Goal: Transaction & Acquisition: Purchase product/service

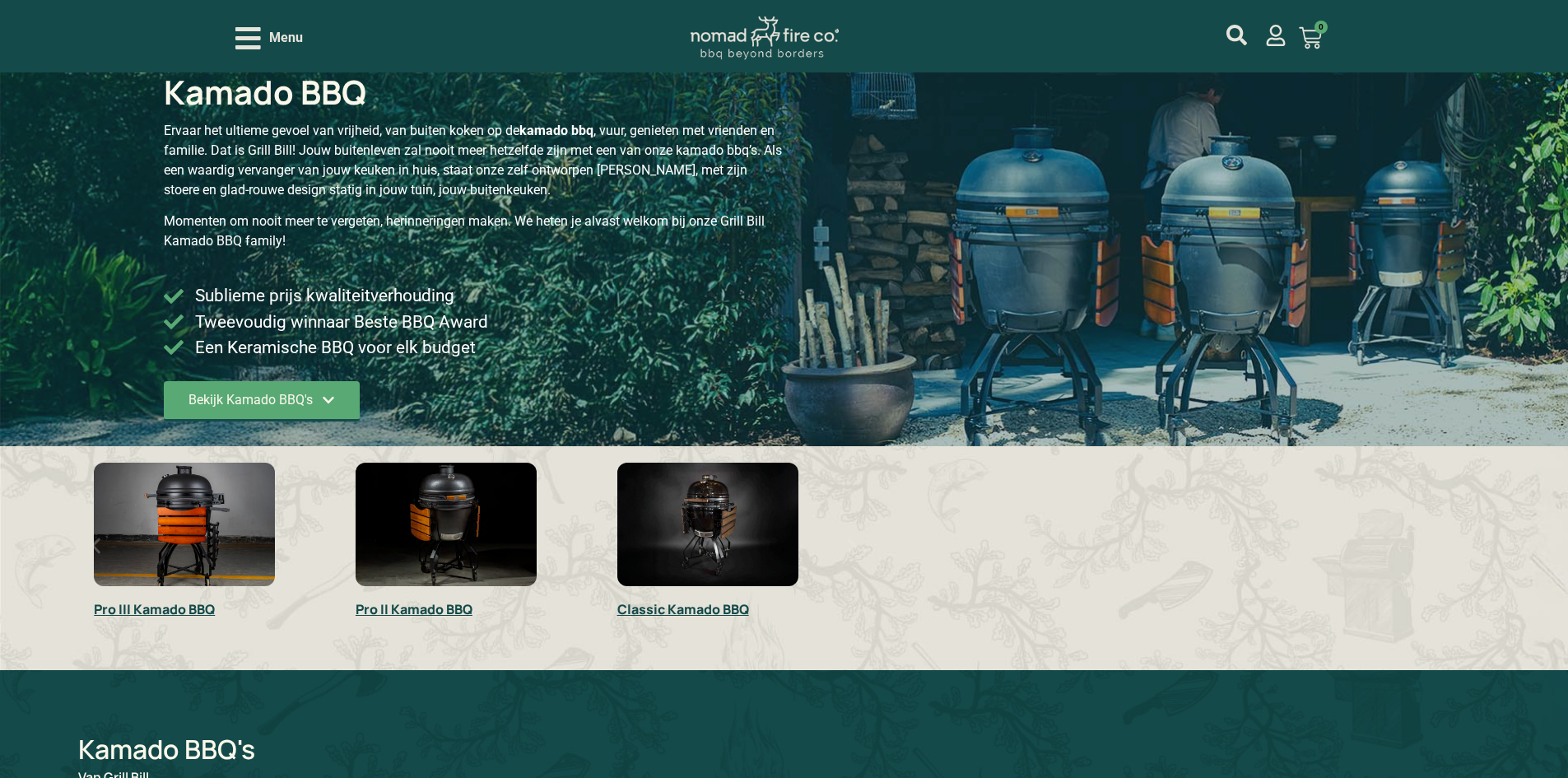
click at [144, 519] on img "1 / 3" at bounding box center [184, 524] width 181 height 124
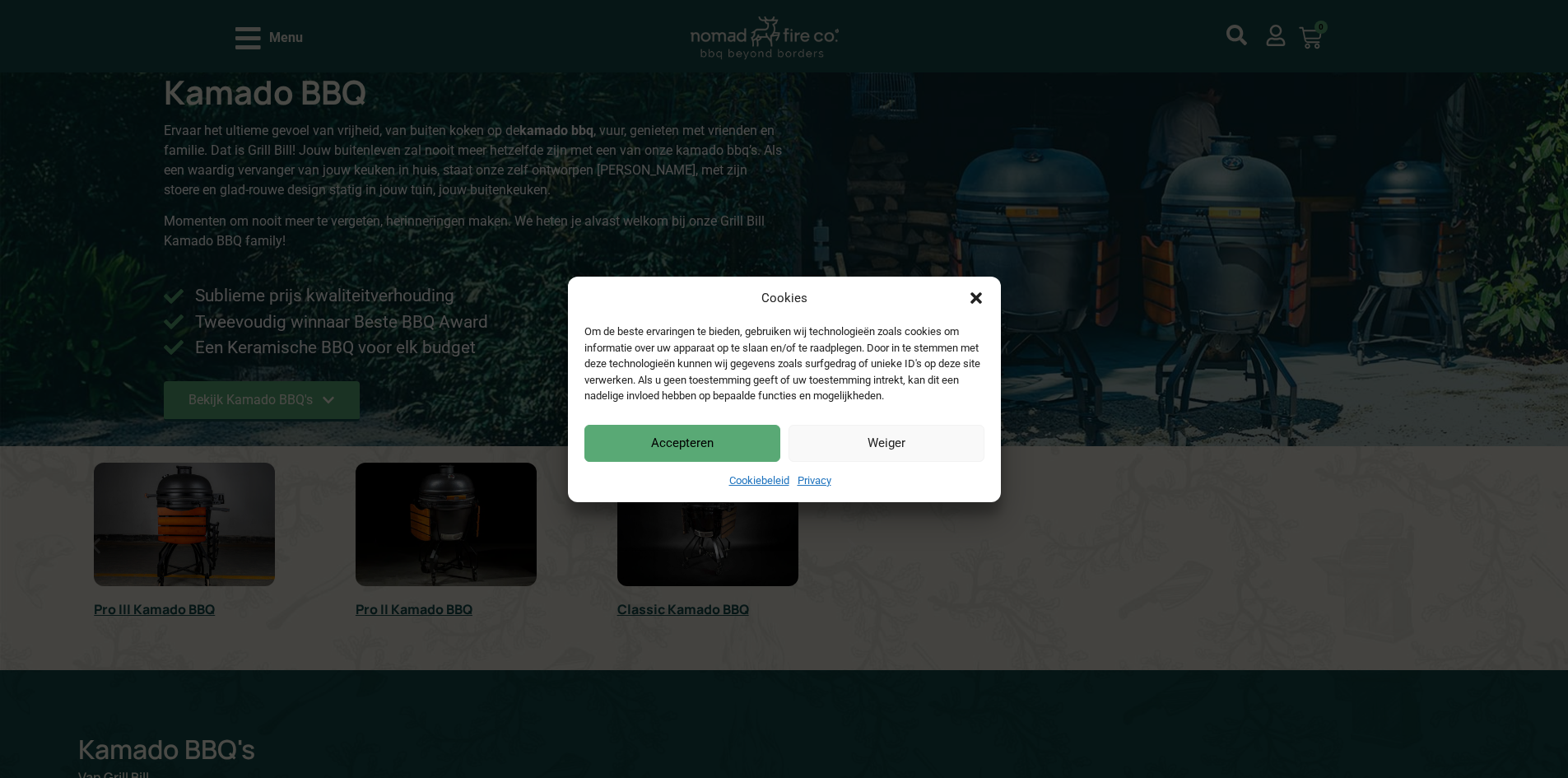
click at [907, 442] on button "Weiger" at bounding box center [886, 444] width 196 height 37
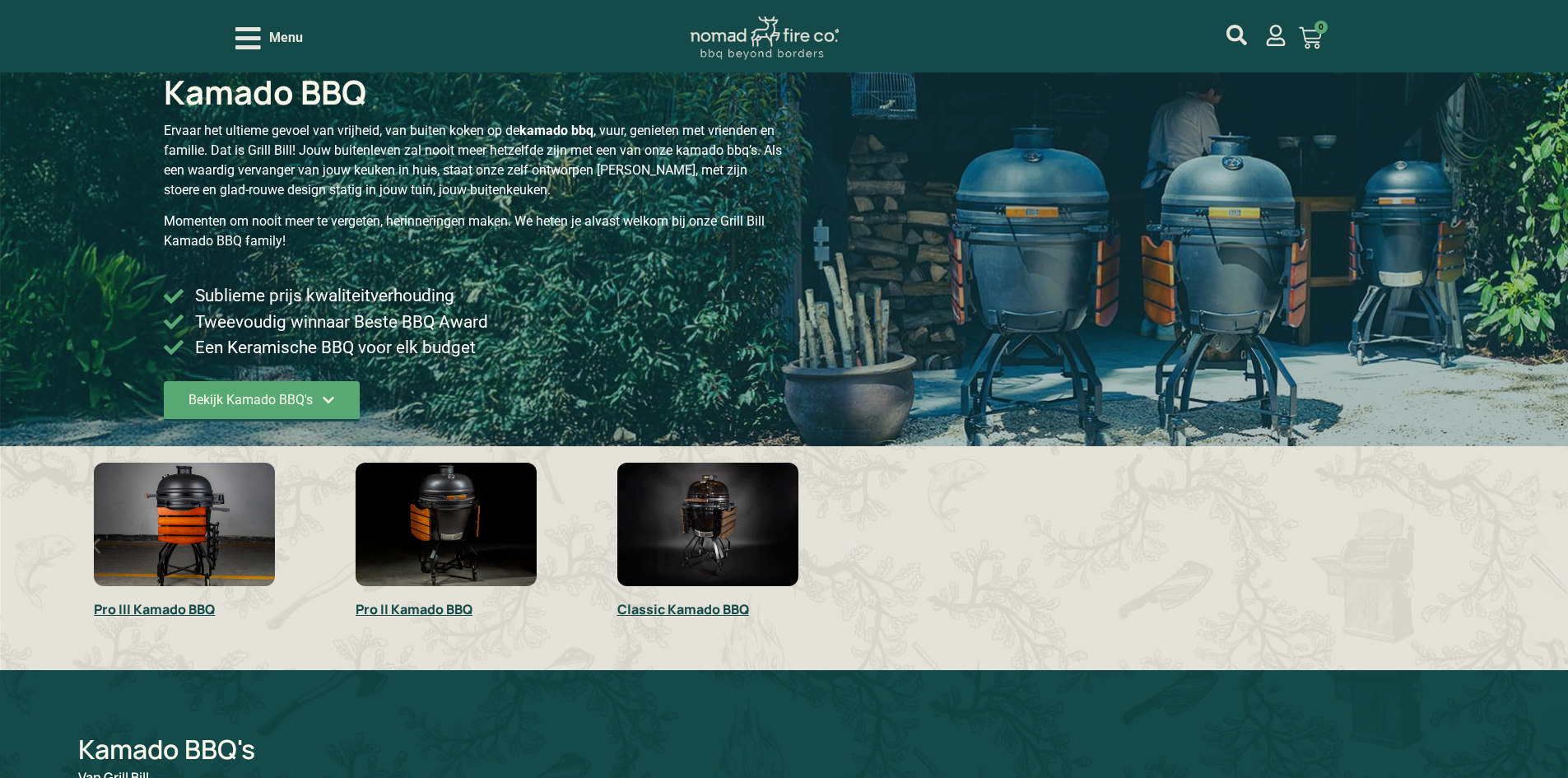
click at [215, 533] on img "1 / 3" at bounding box center [184, 524] width 181 height 124
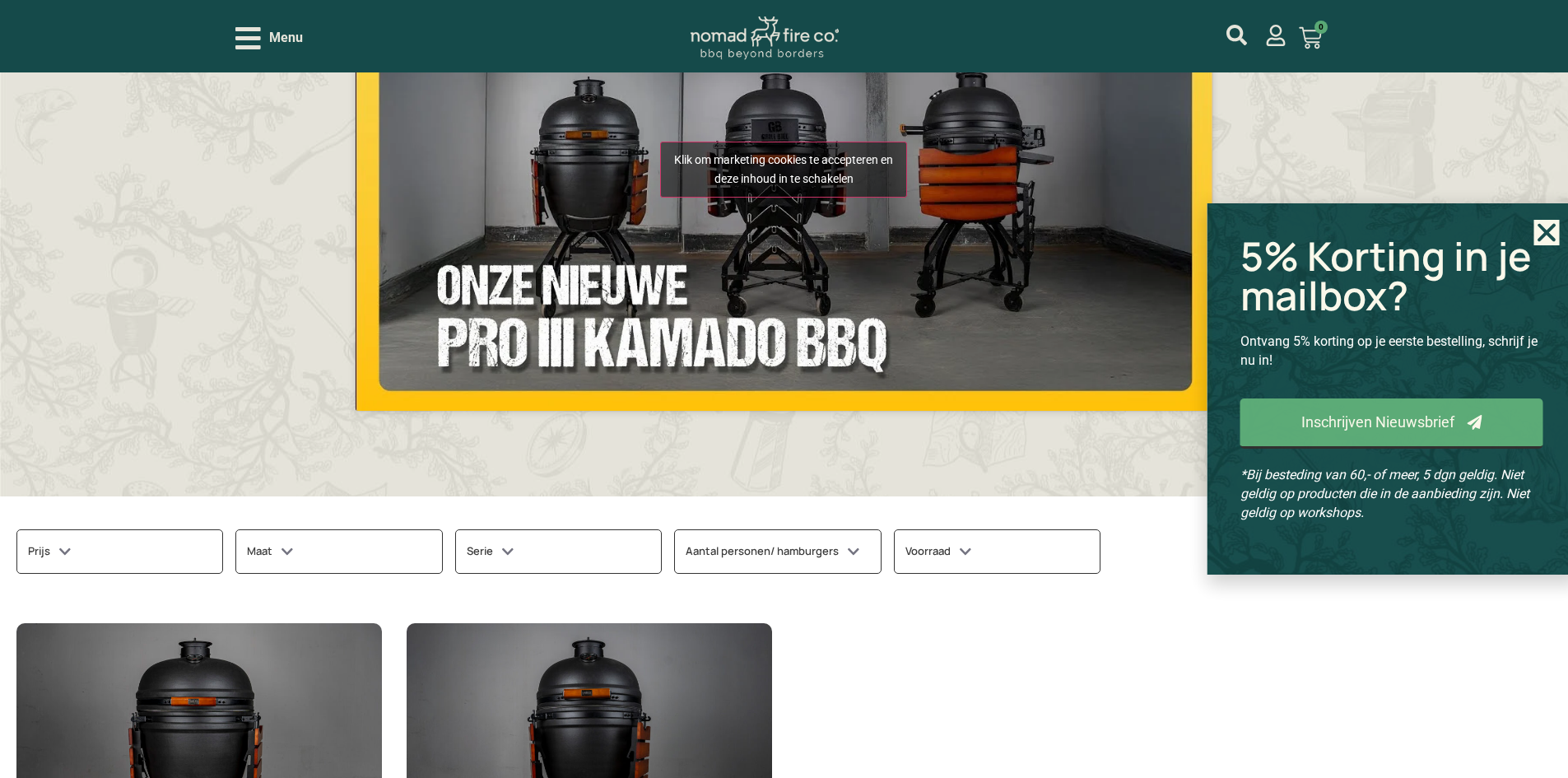
scroll to position [576, 0]
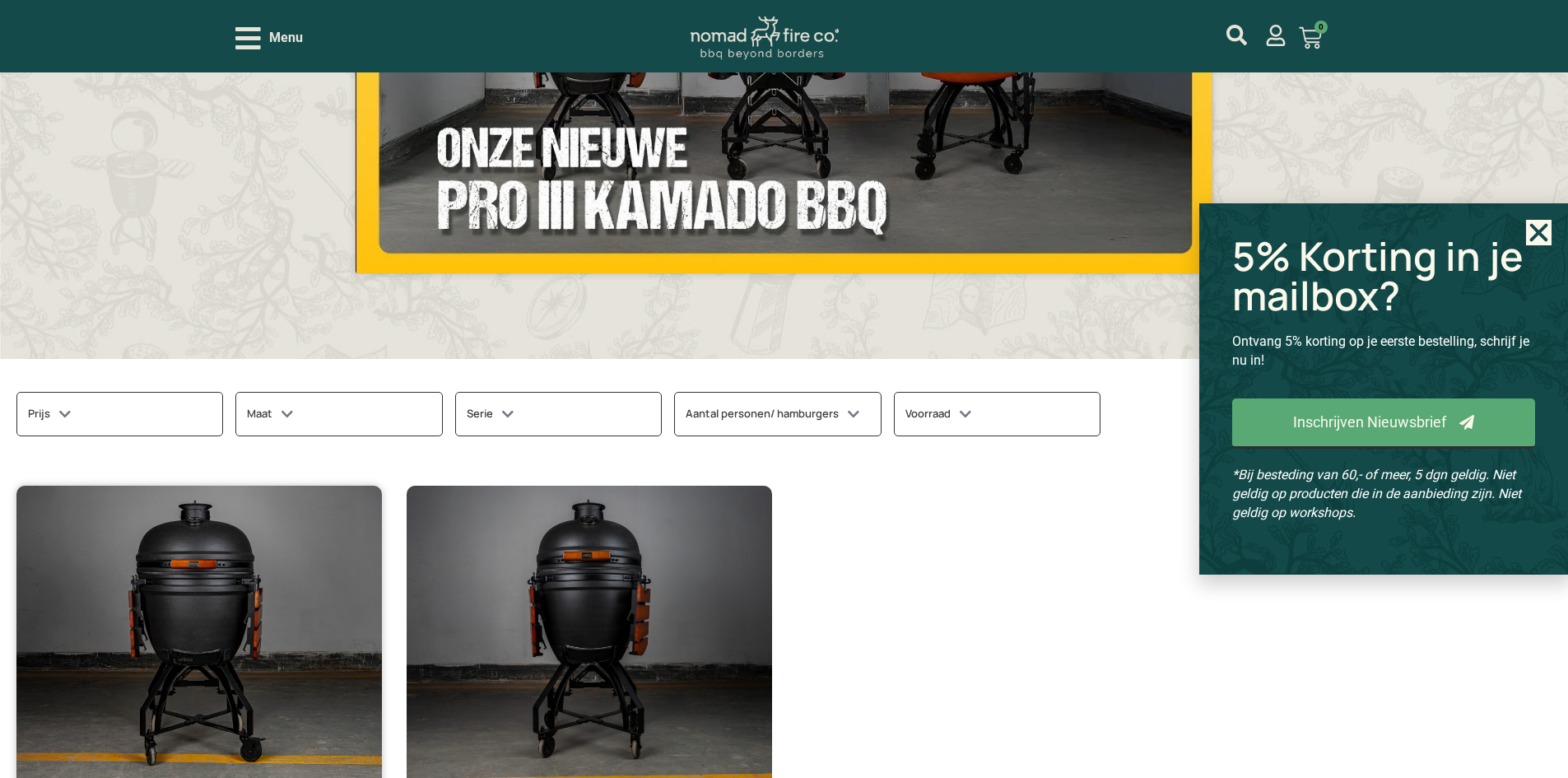
click at [238, 675] on img at bounding box center [199, 631] width 366 height 293
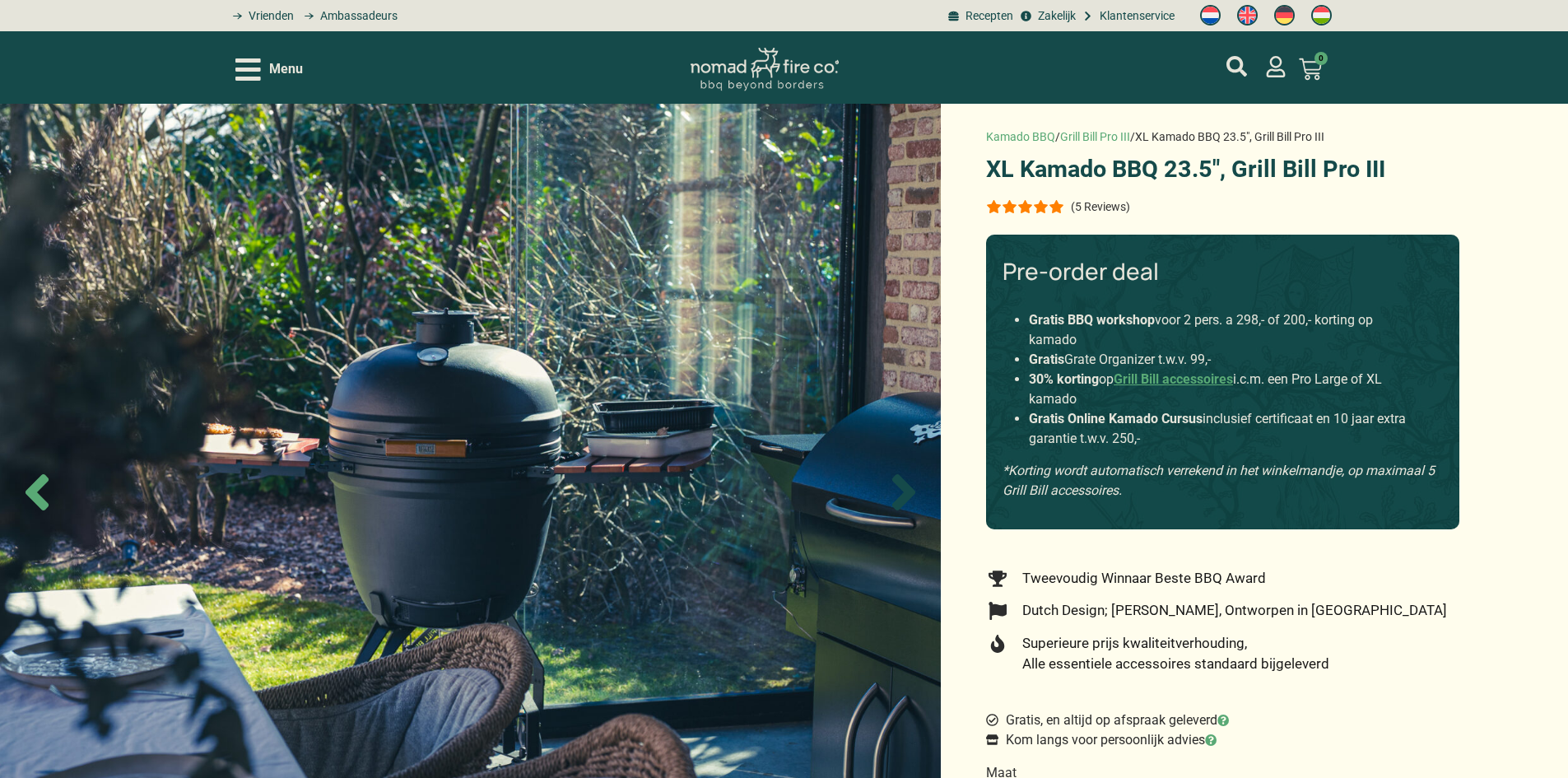
click at [893, 484] on icon "Next slide" at bounding box center [904, 492] width 58 height 58
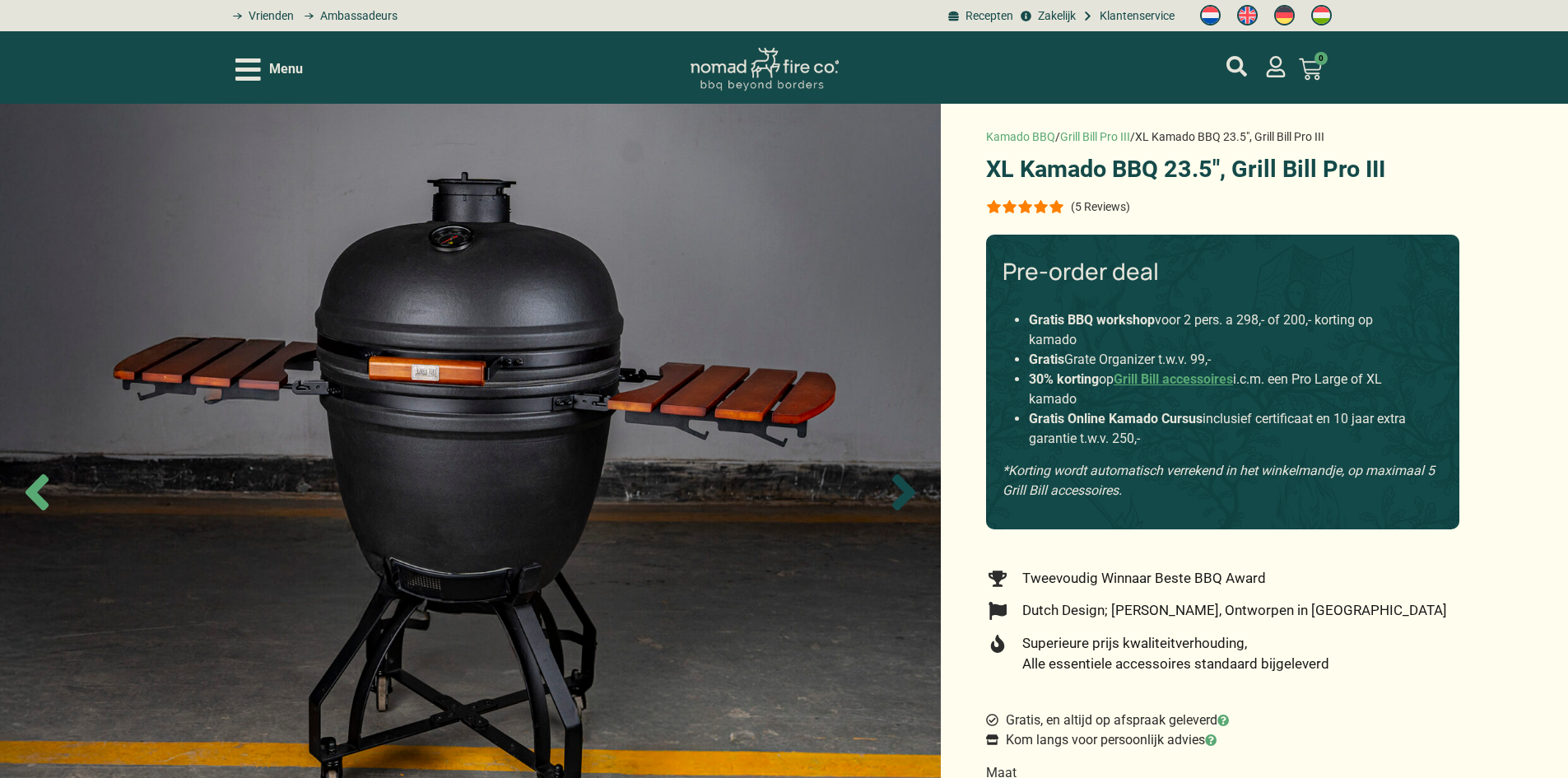
click at [893, 484] on icon "Next slide" at bounding box center [904, 492] width 58 height 58
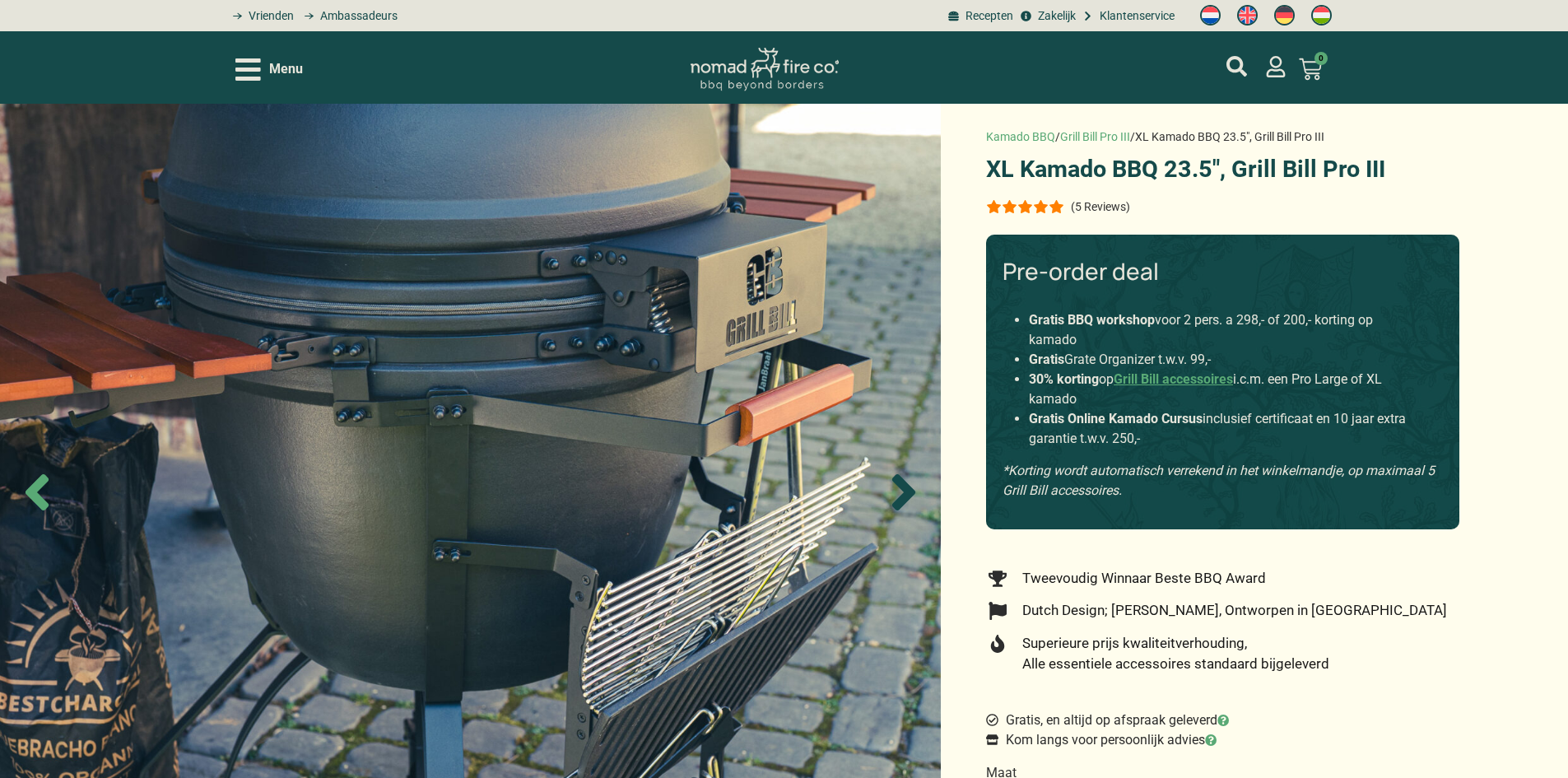
click at [893, 484] on icon "Next slide" at bounding box center [904, 492] width 58 height 58
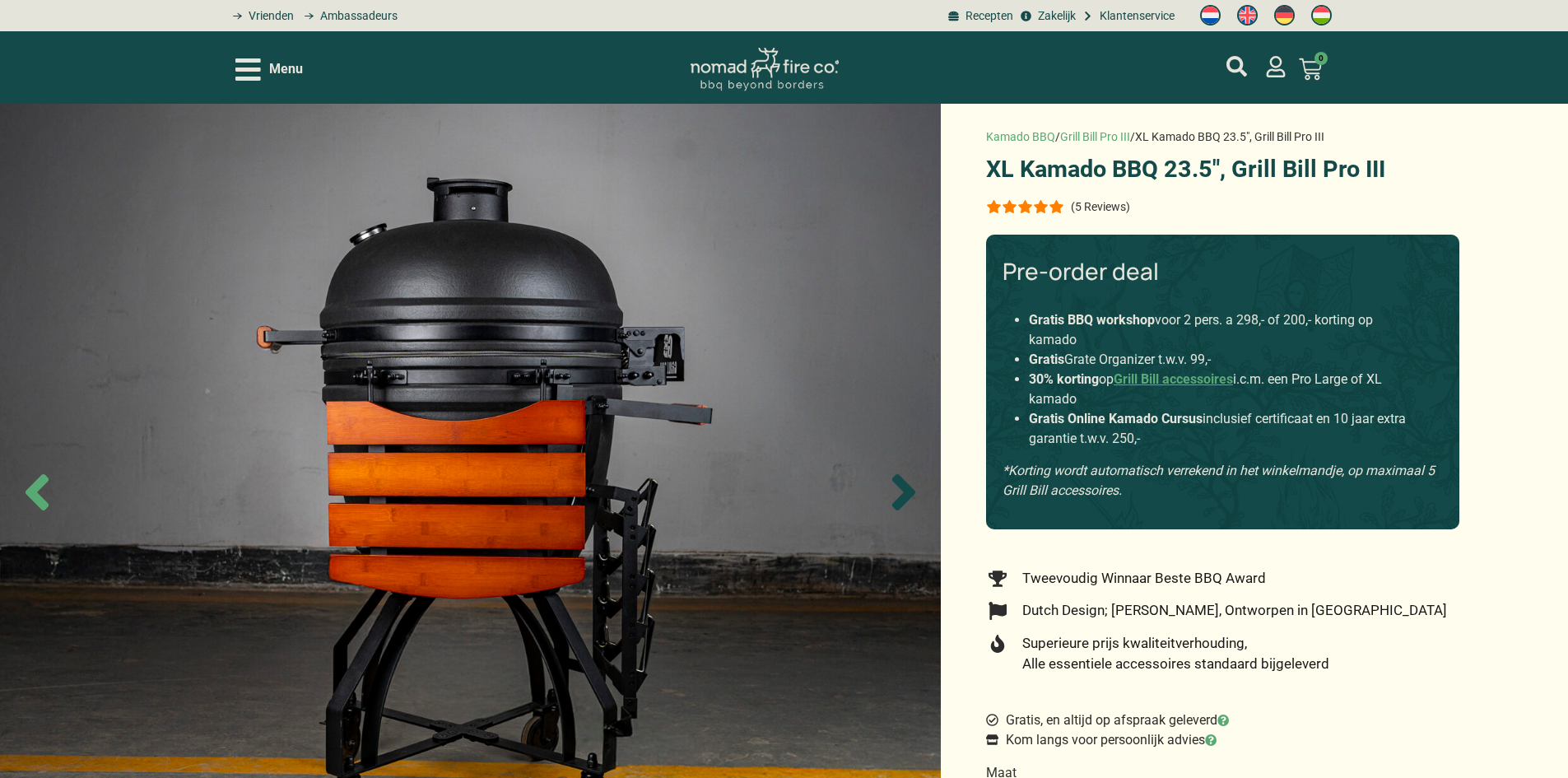
click at [893, 484] on icon "Next slide" at bounding box center [904, 492] width 58 height 58
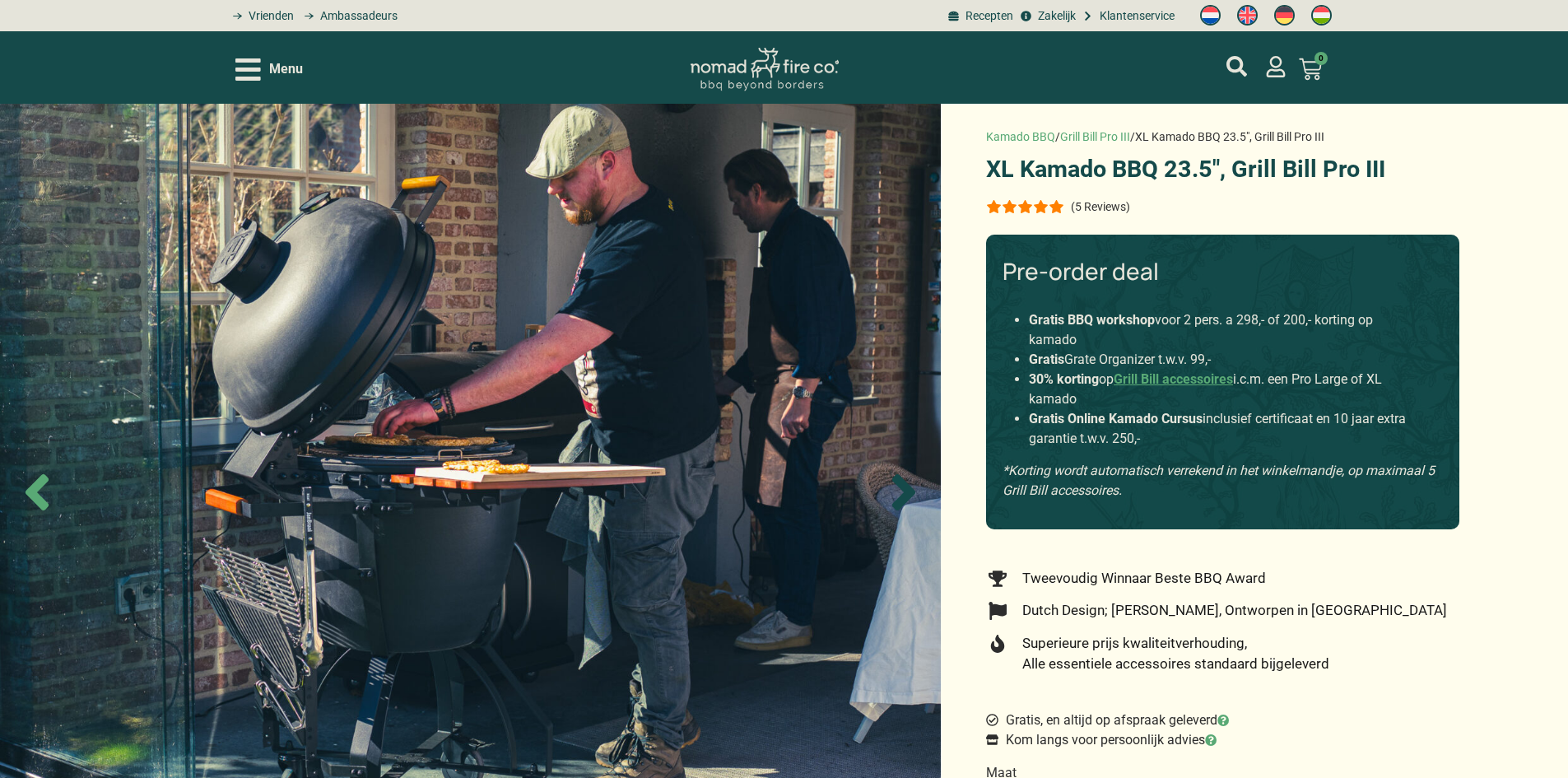
click at [893, 484] on icon "Next slide" at bounding box center [904, 492] width 58 height 58
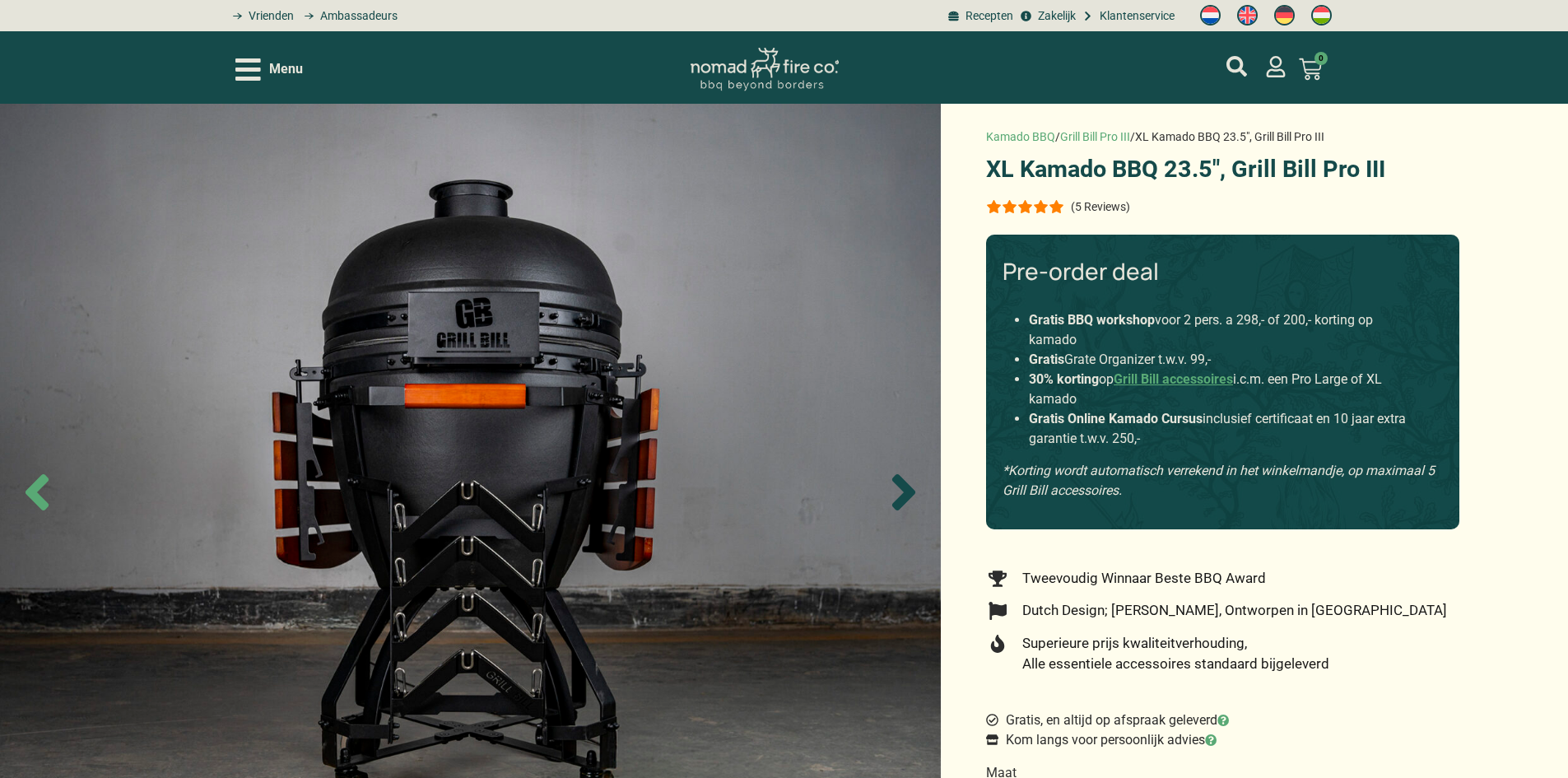
click at [893, 484] on icon "Next slide" at bounding box center [904, 492] width 58 height 58
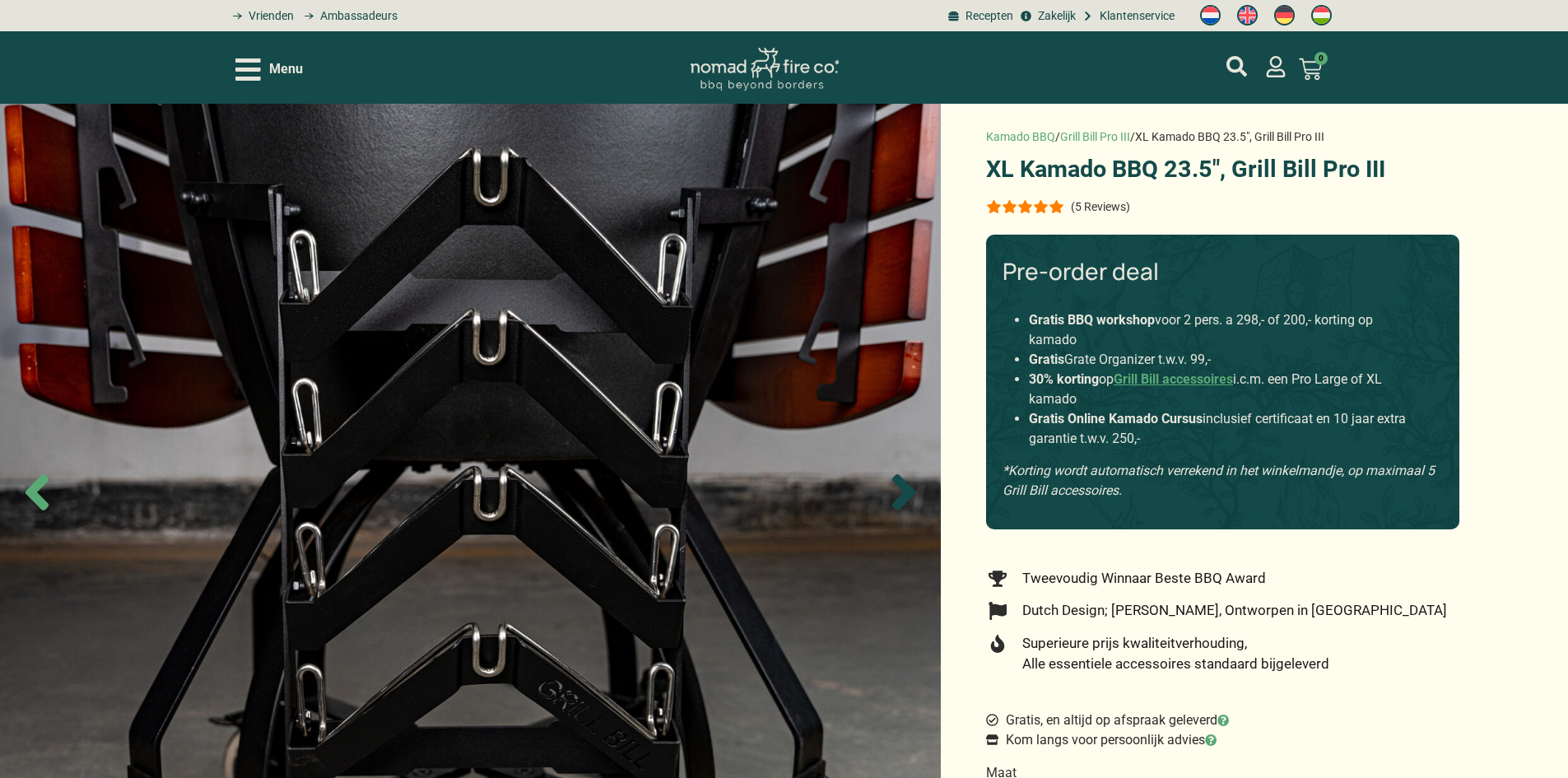
click at [893, 484] on icon "Next slide" at bounding box center [904, 492] width 58 height 58
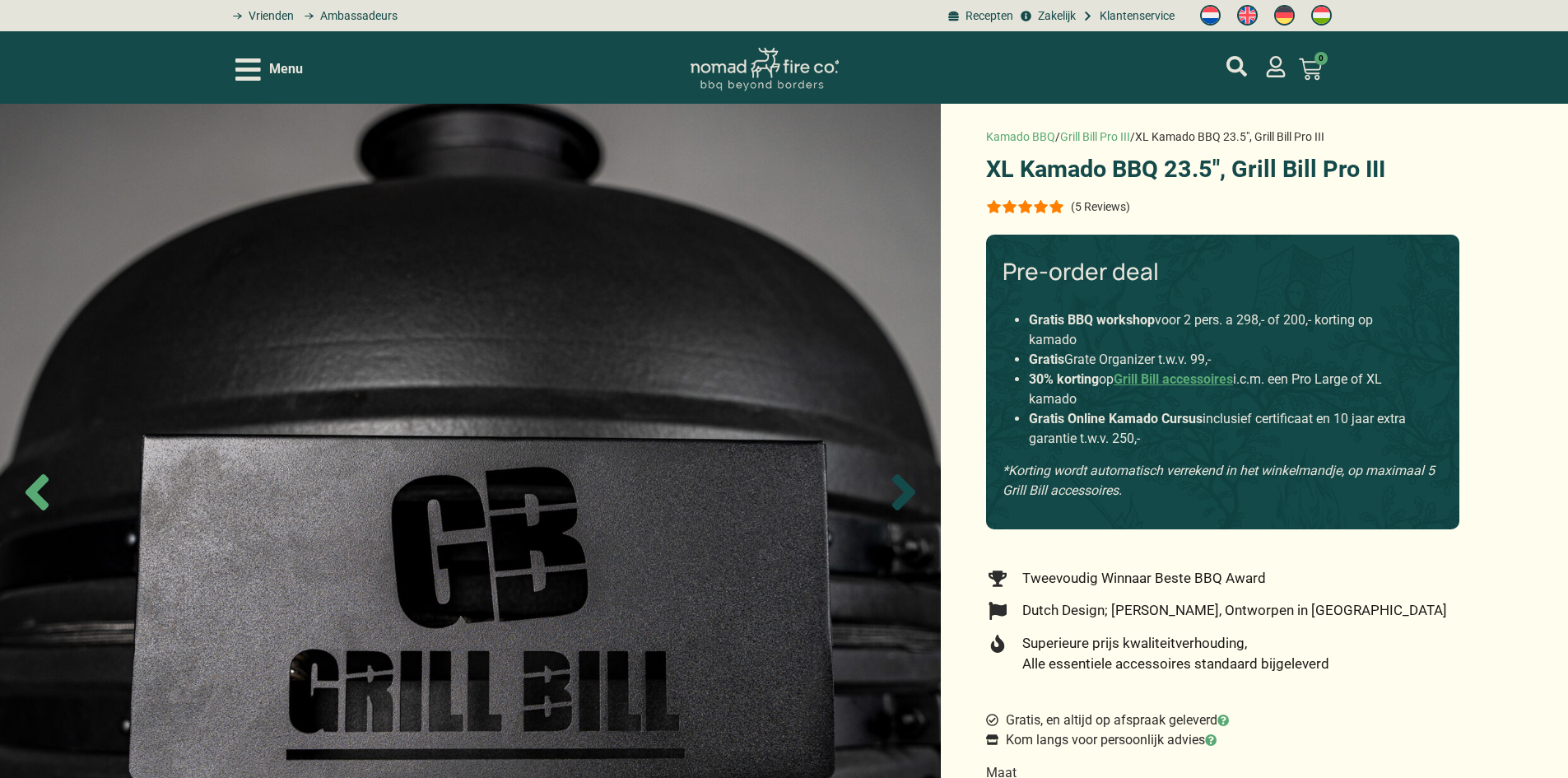
click at [893, 484] on icon "Next slide" at bounding box center [904, 492] width 58 height 58
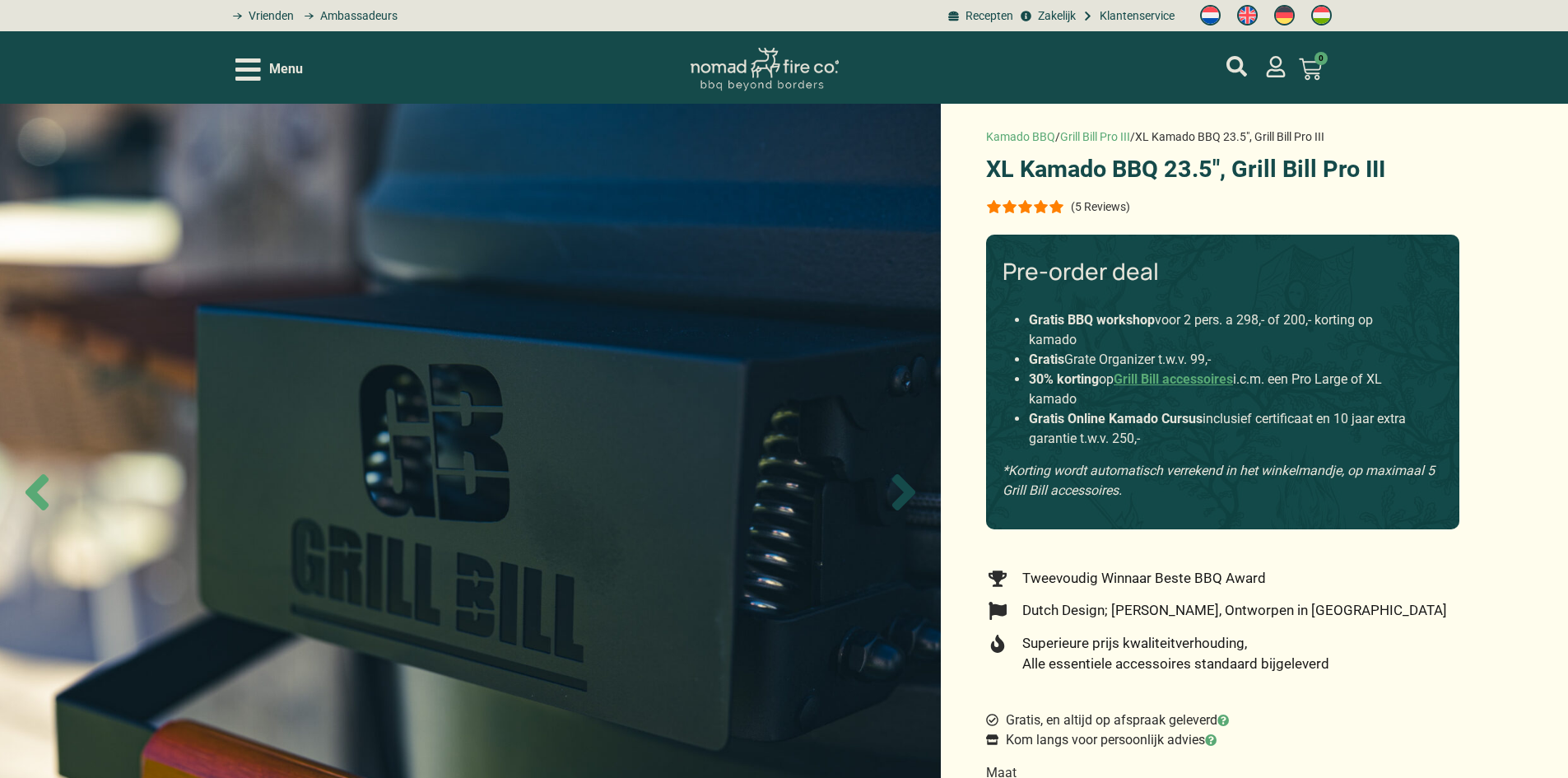
click at [893, 484] on icon "Next slide" at bounding box center [904, 492] width 58 height 58
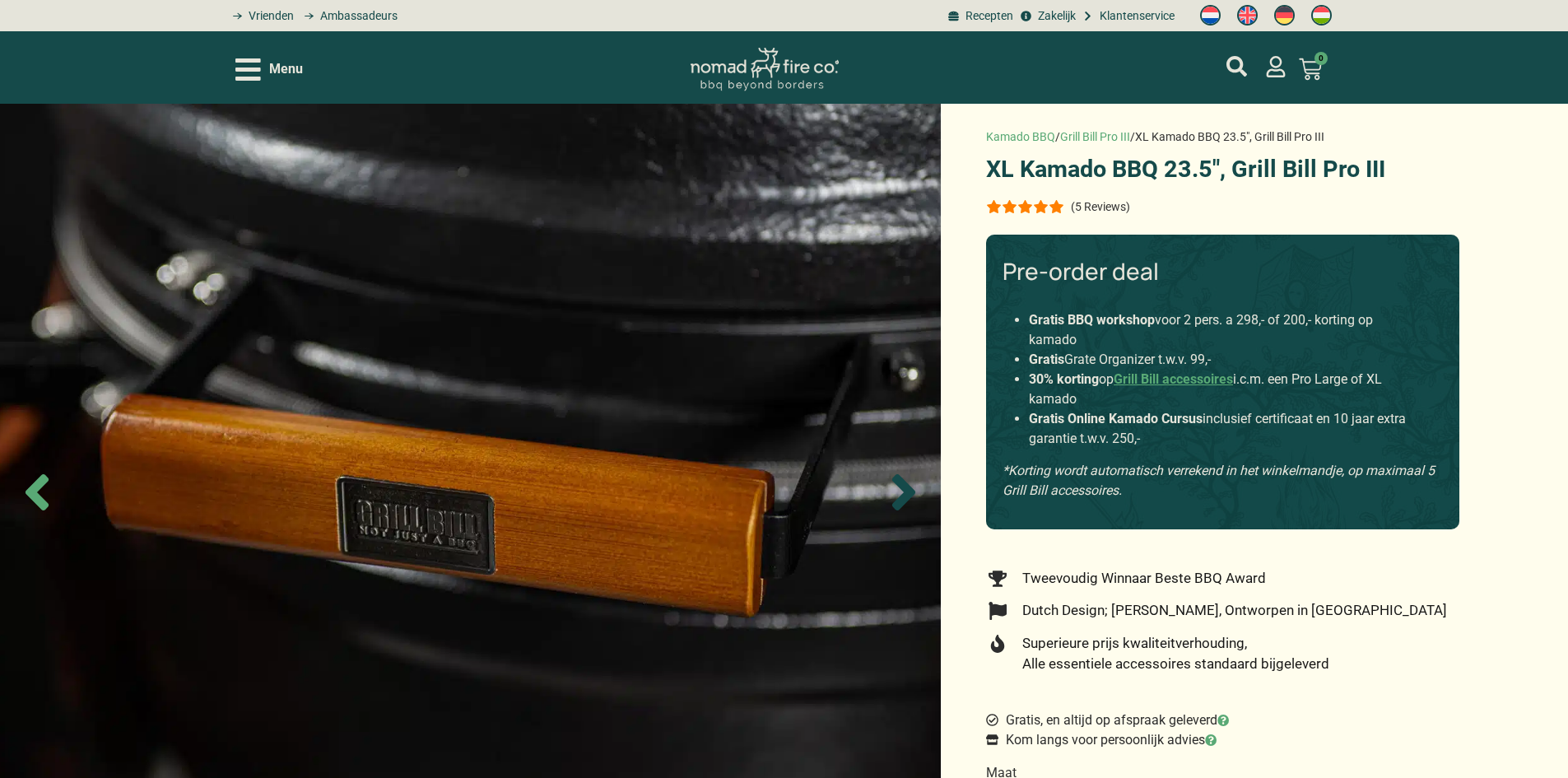
click at [893, 484] on icon "Next slide" at bounding box center [904, 492] width 58 height 58
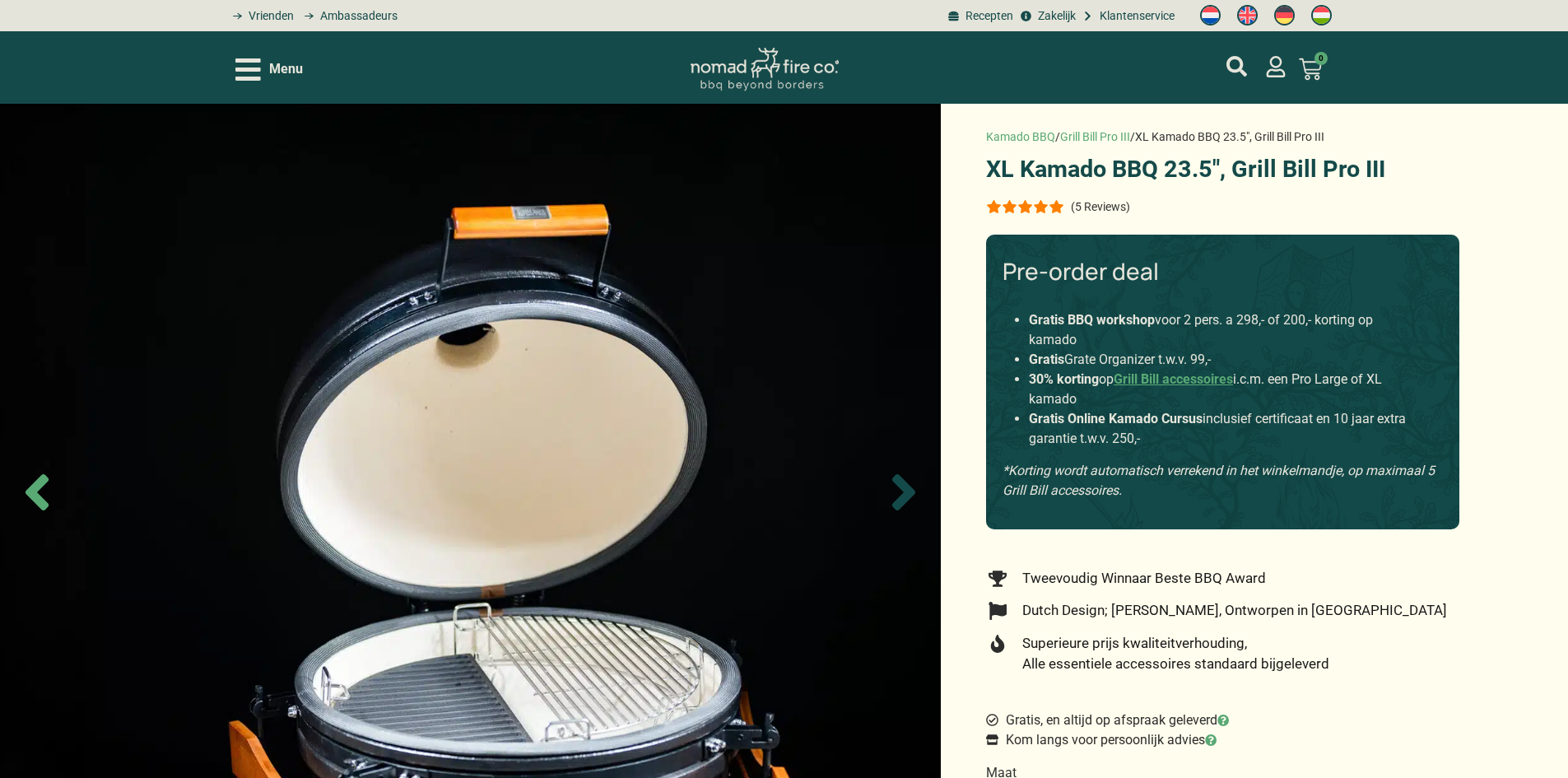
click at [893, 484] on icon "Next slide" at bounding box center [904, 492] width 58 height 58
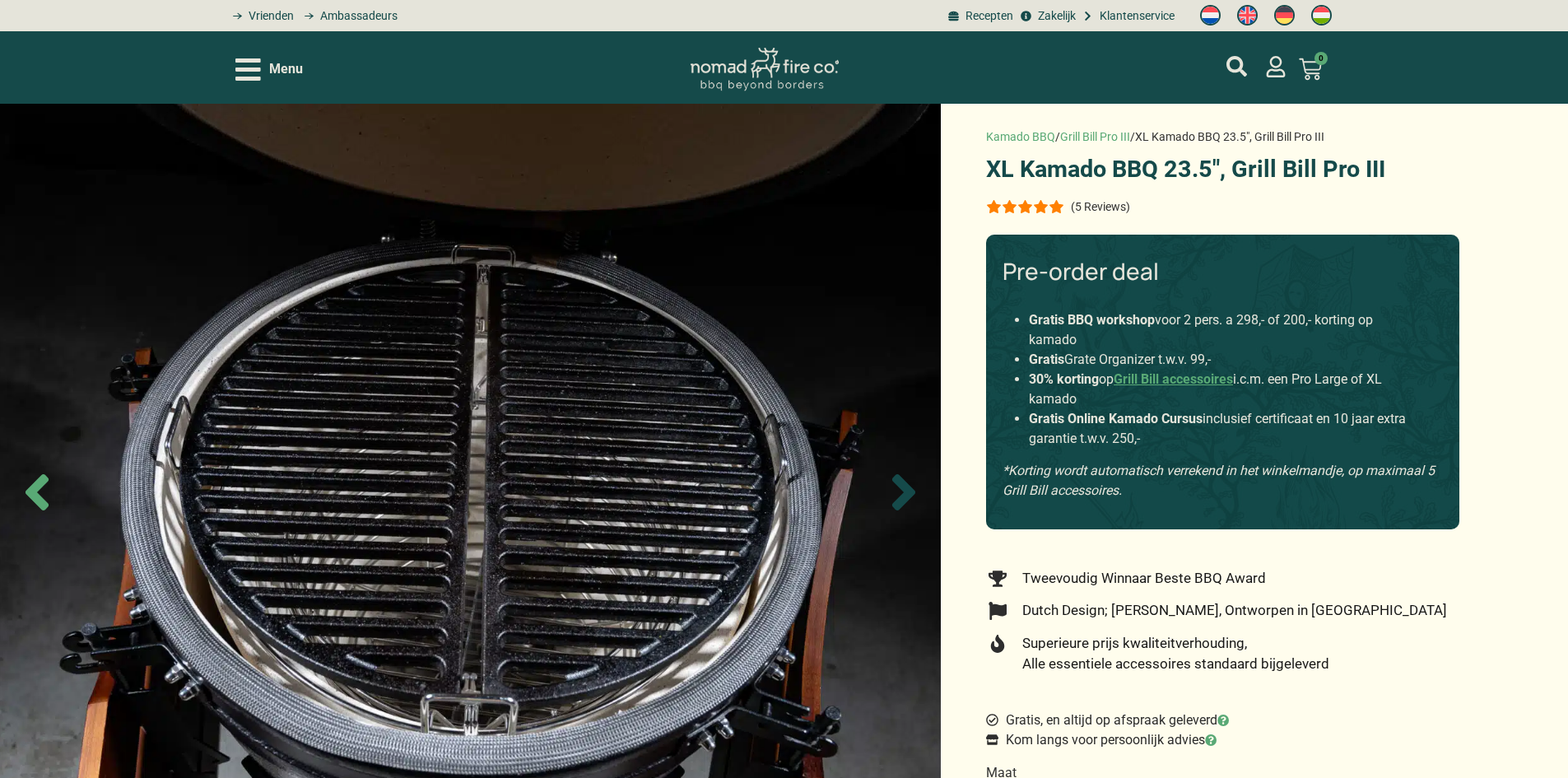
click at [893, 484] on icon "Next slide" at bounding box center [904, 492] width 58 height 58
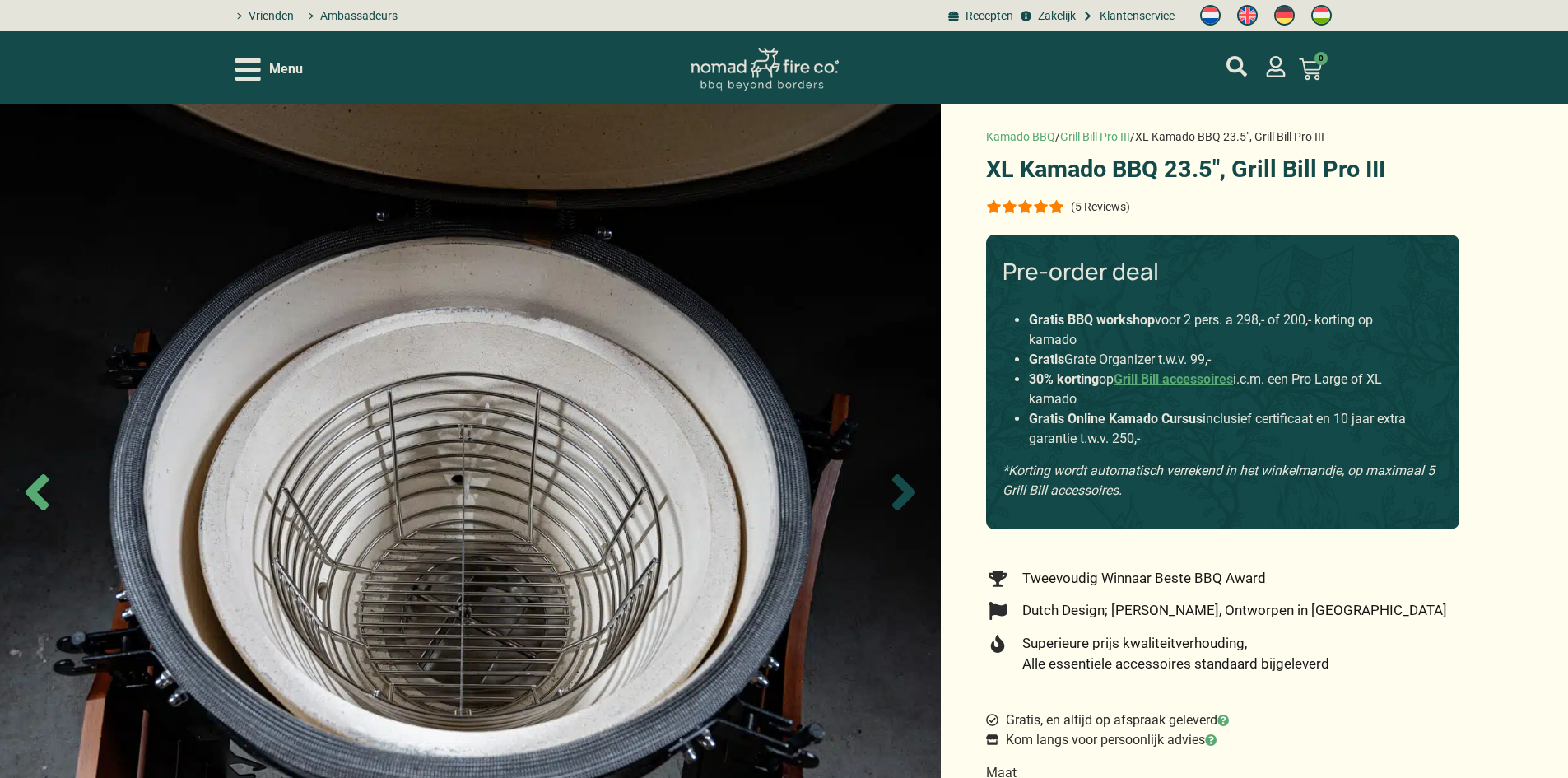
click at [893, 484] on icon "Next slide" at bounding box center [904, 492] width 58 height 58
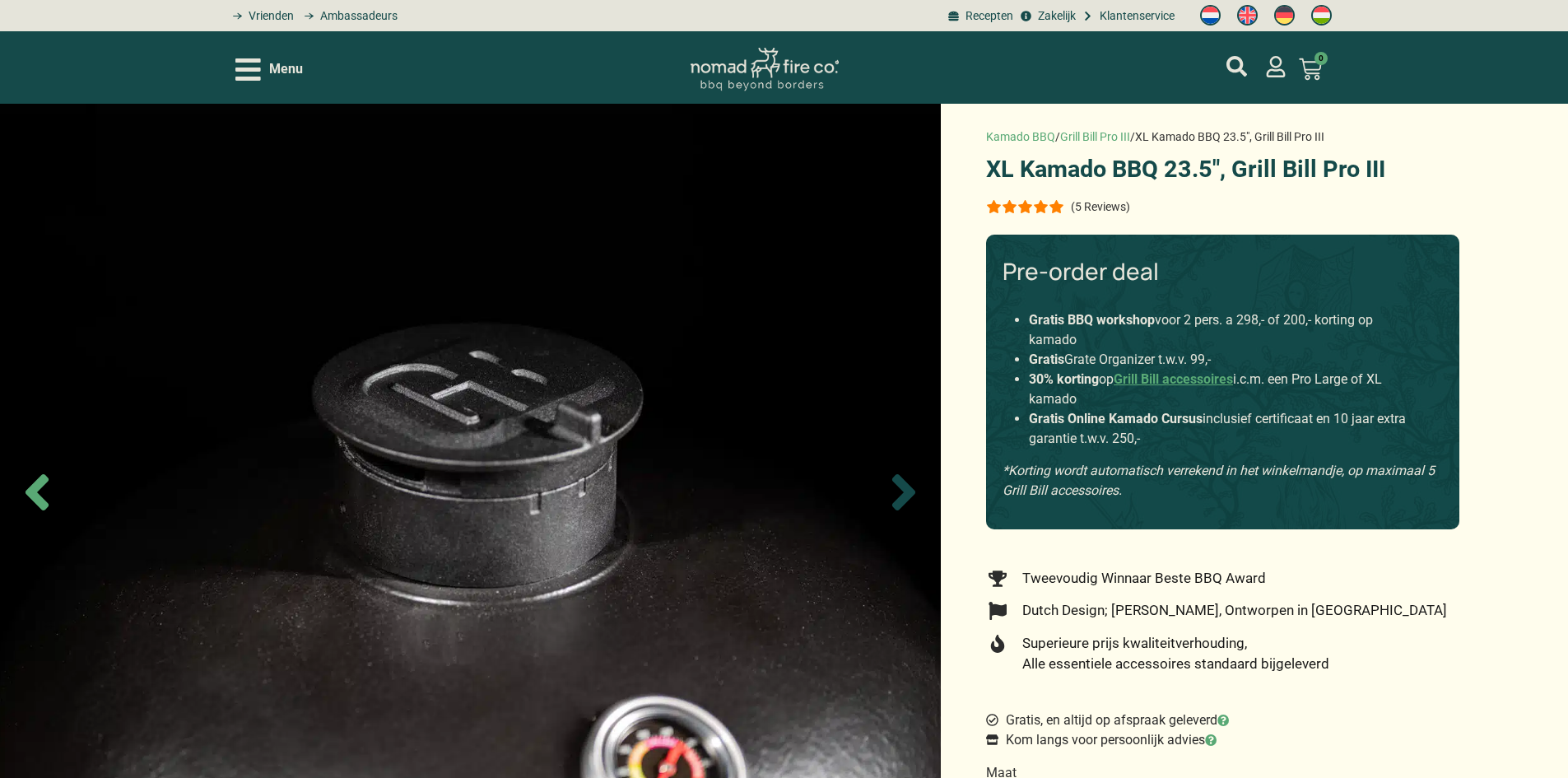
click at [893, 484] on icon "Next slide" at bounding box center [904, 492] width 58 height 58
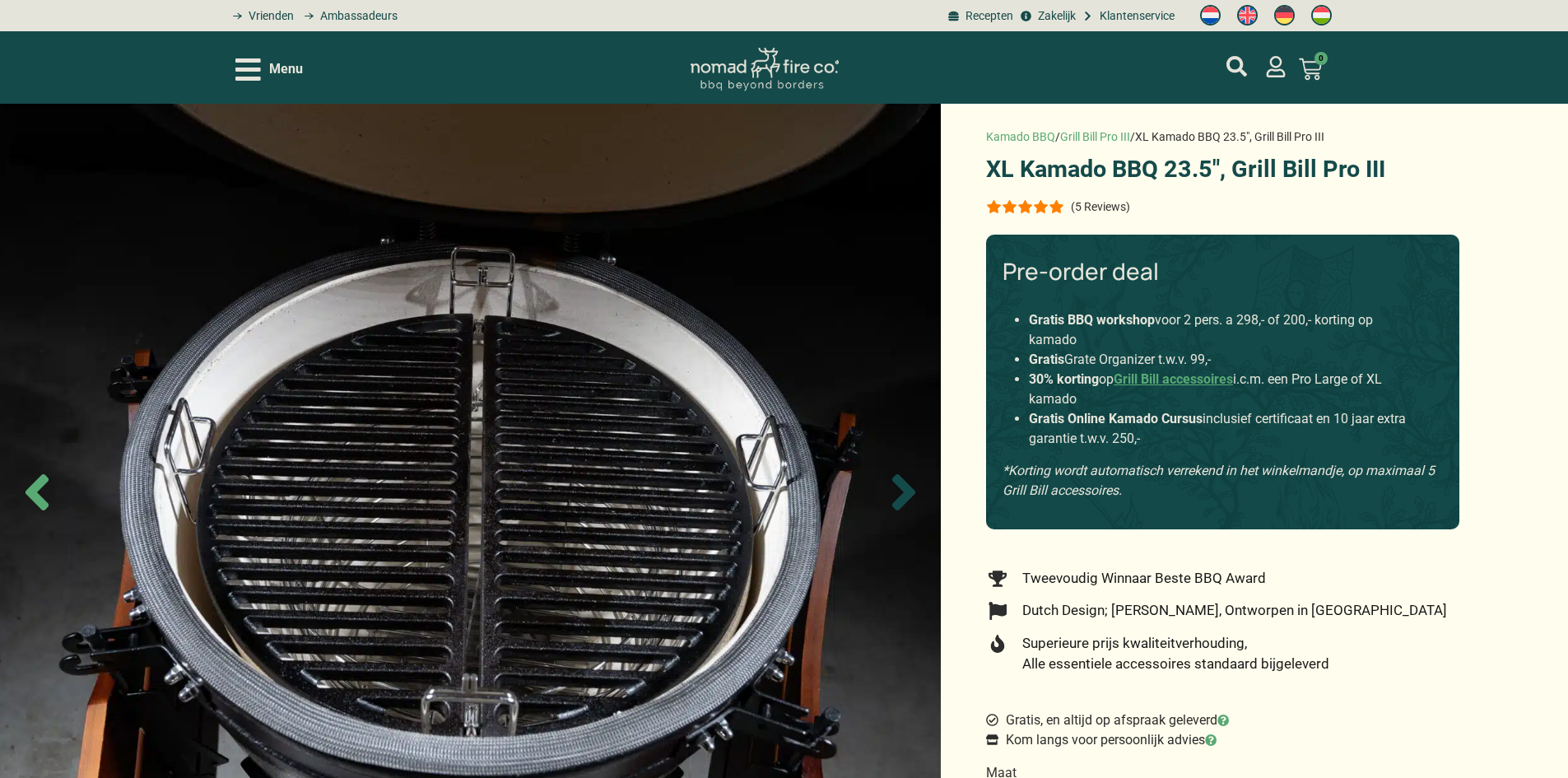
click at [893, 484] on icon "Next slide" at bounding box center [904, 492] width 58 height 58
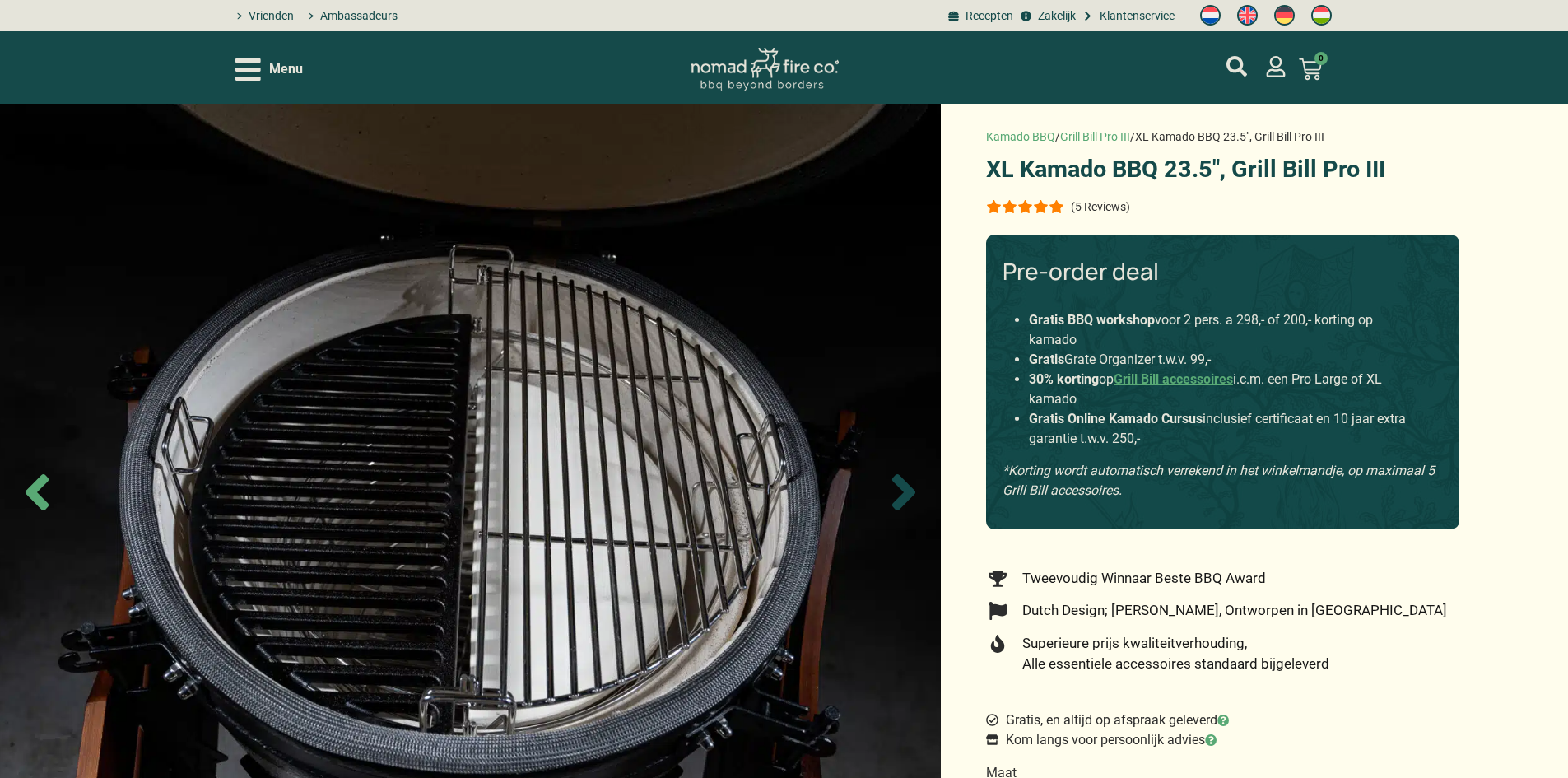
click at [893, 484] on icon "Next slide" at bounding box center [904, 492] width 58 height 58
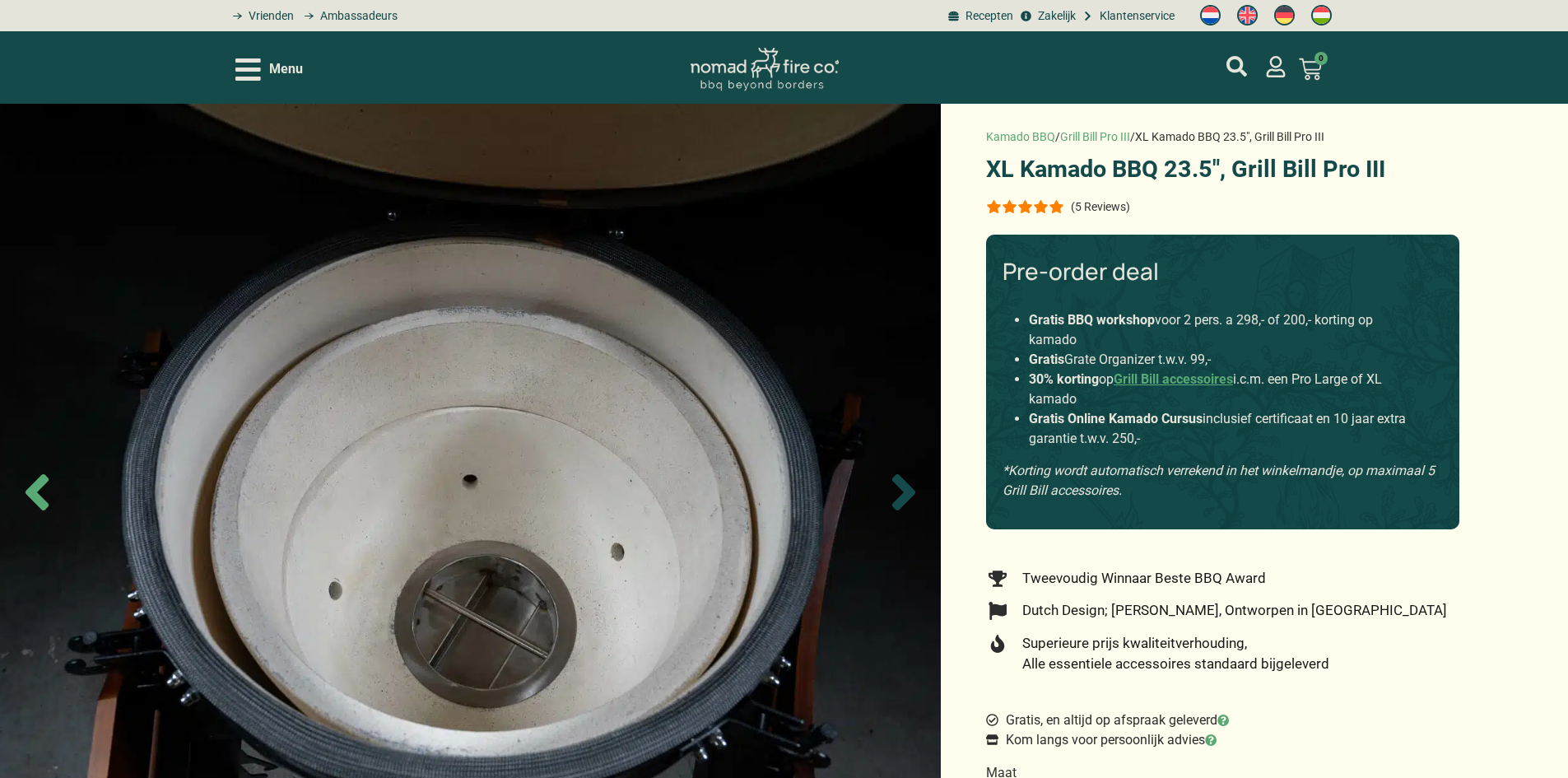
click at [893, 484] on icon "Next slide" at bounding box center [904, 492] width 58 height 58
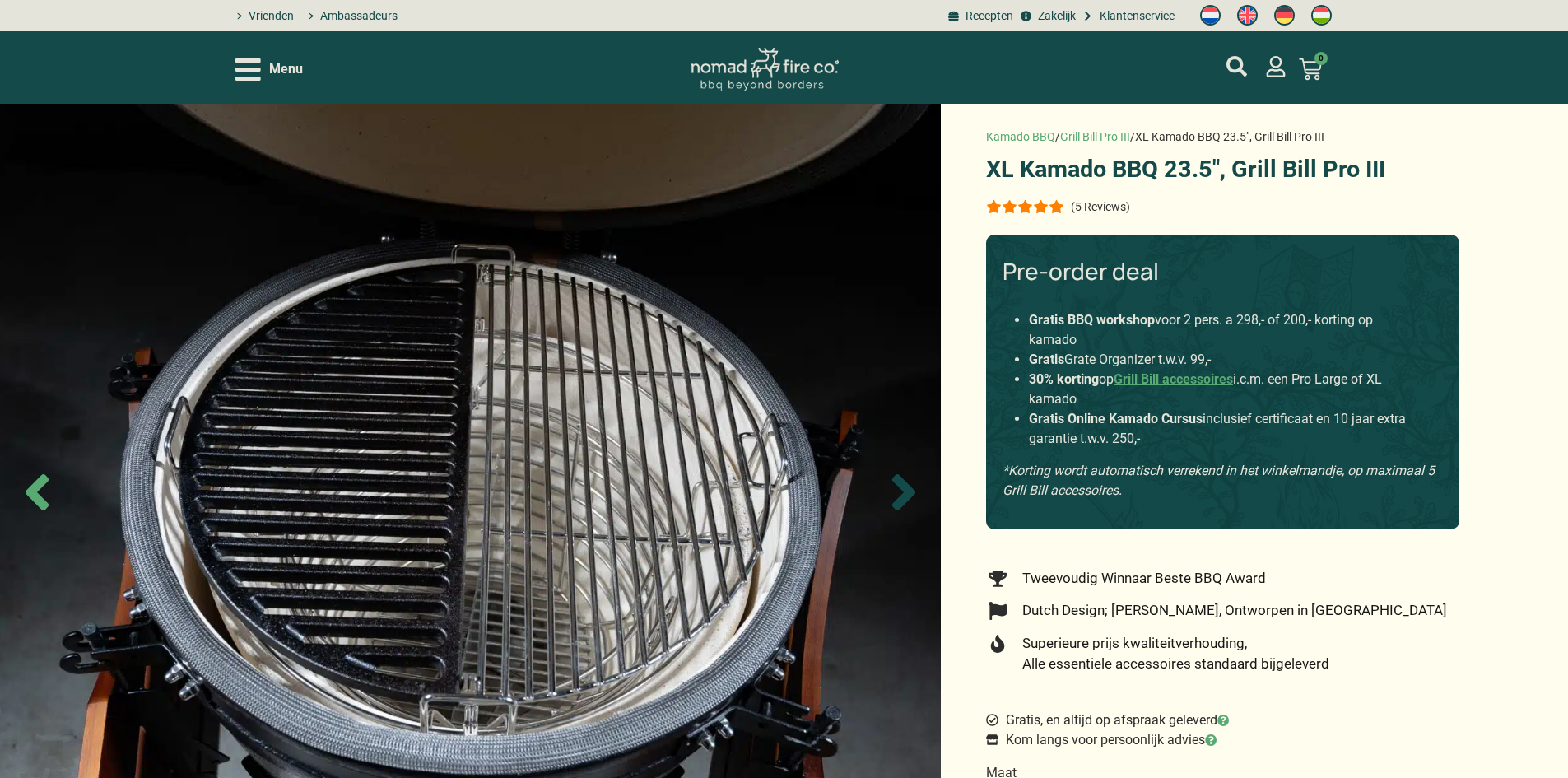
click at [893, 484] on icon "Next slide" at bounding box center [904, 492] width 58 height 58
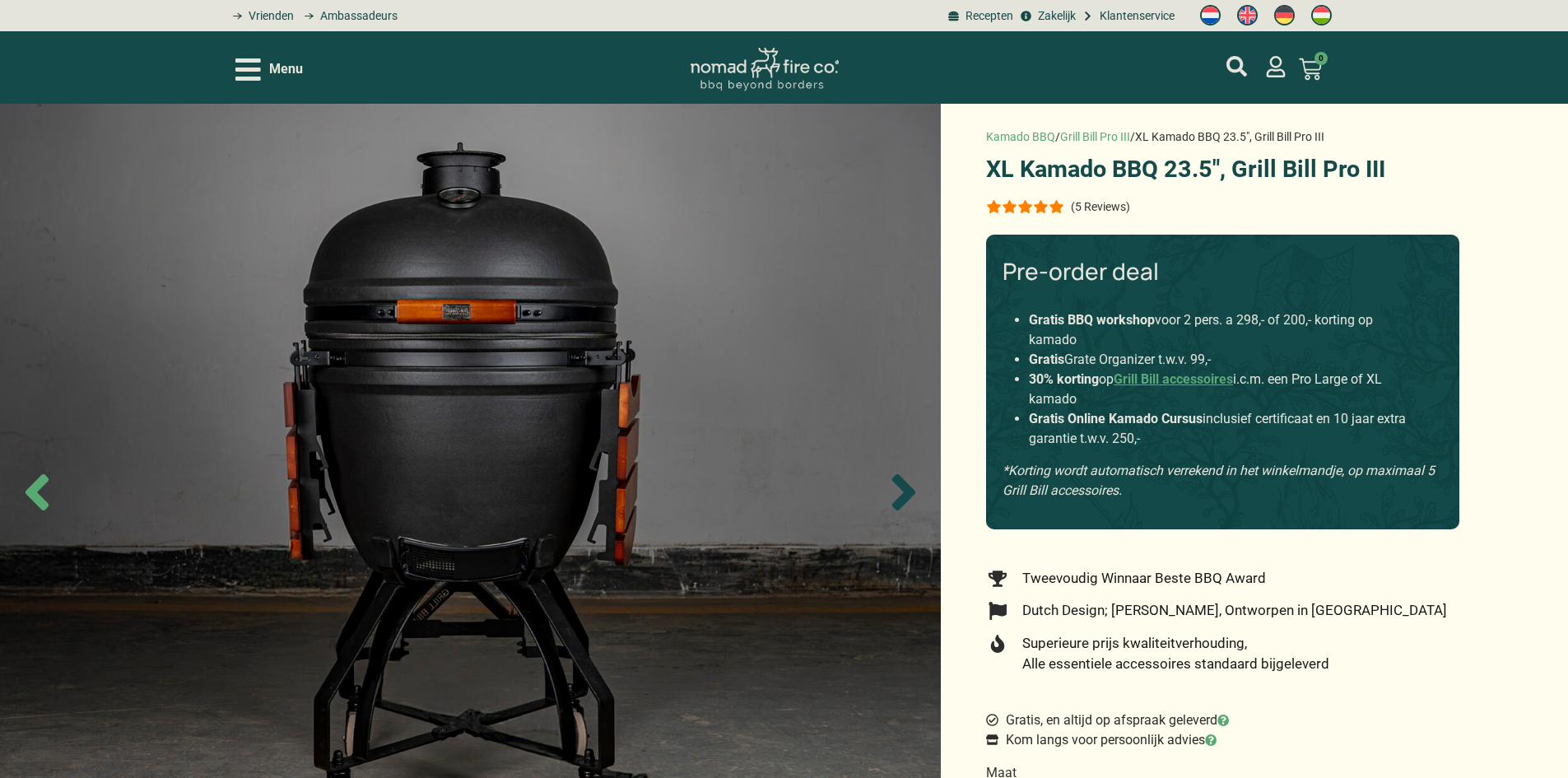
click at [893, 484] on icon "Next slide" at bounding box center [904, 492] width 58 height 58
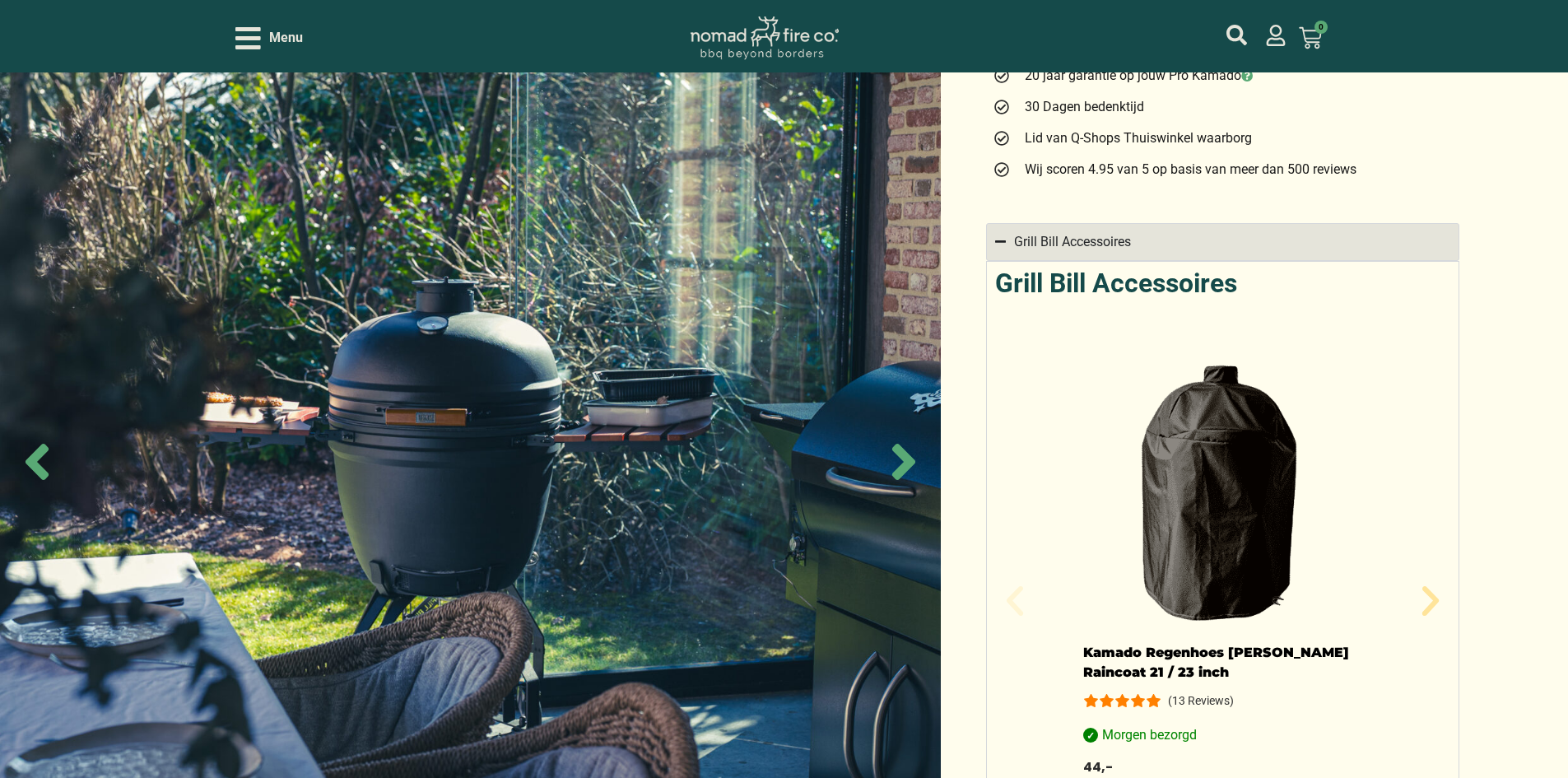
scroll to position [1234, 0]
